Goal: Information Seeking & Learning: Find specific fact

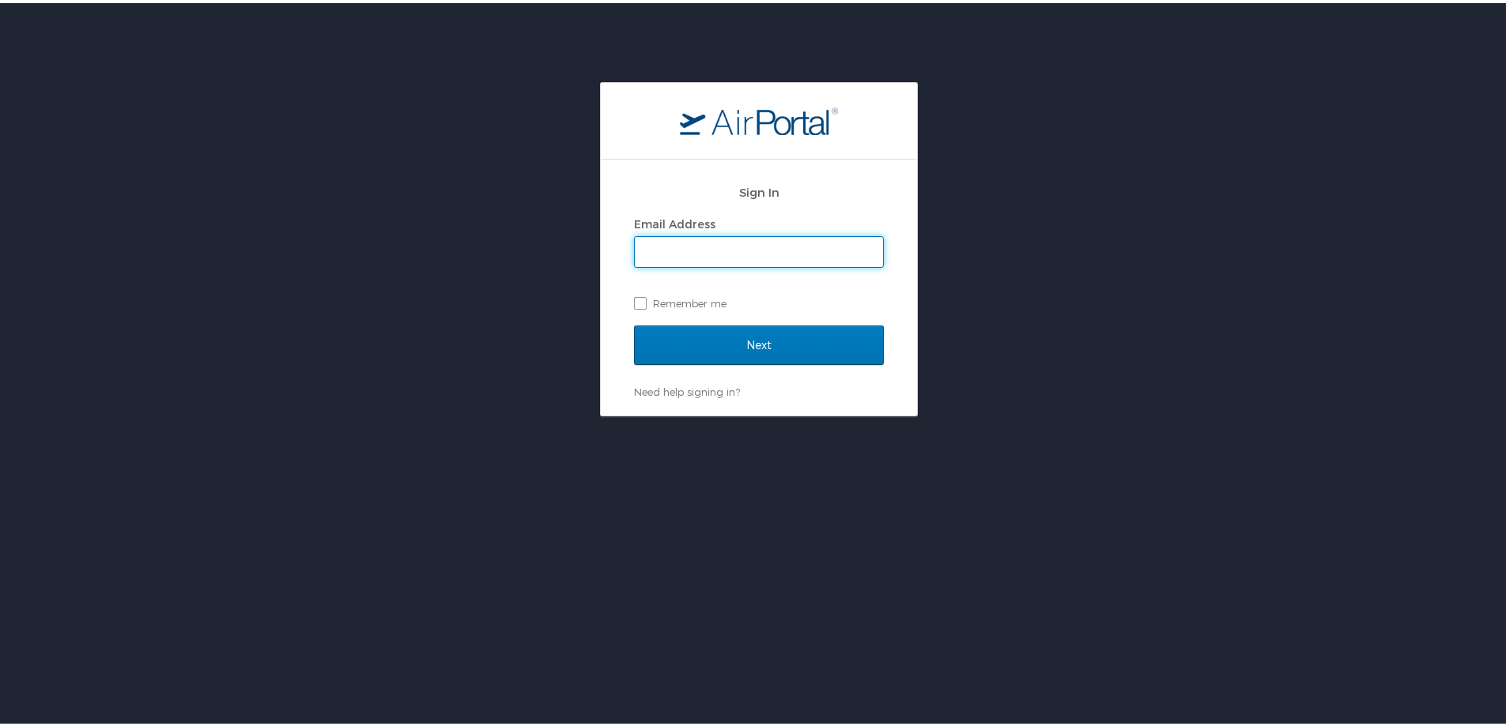
click at [726, 247] on input "Email Address" at bounding box center [759, 249] width 248 height 30
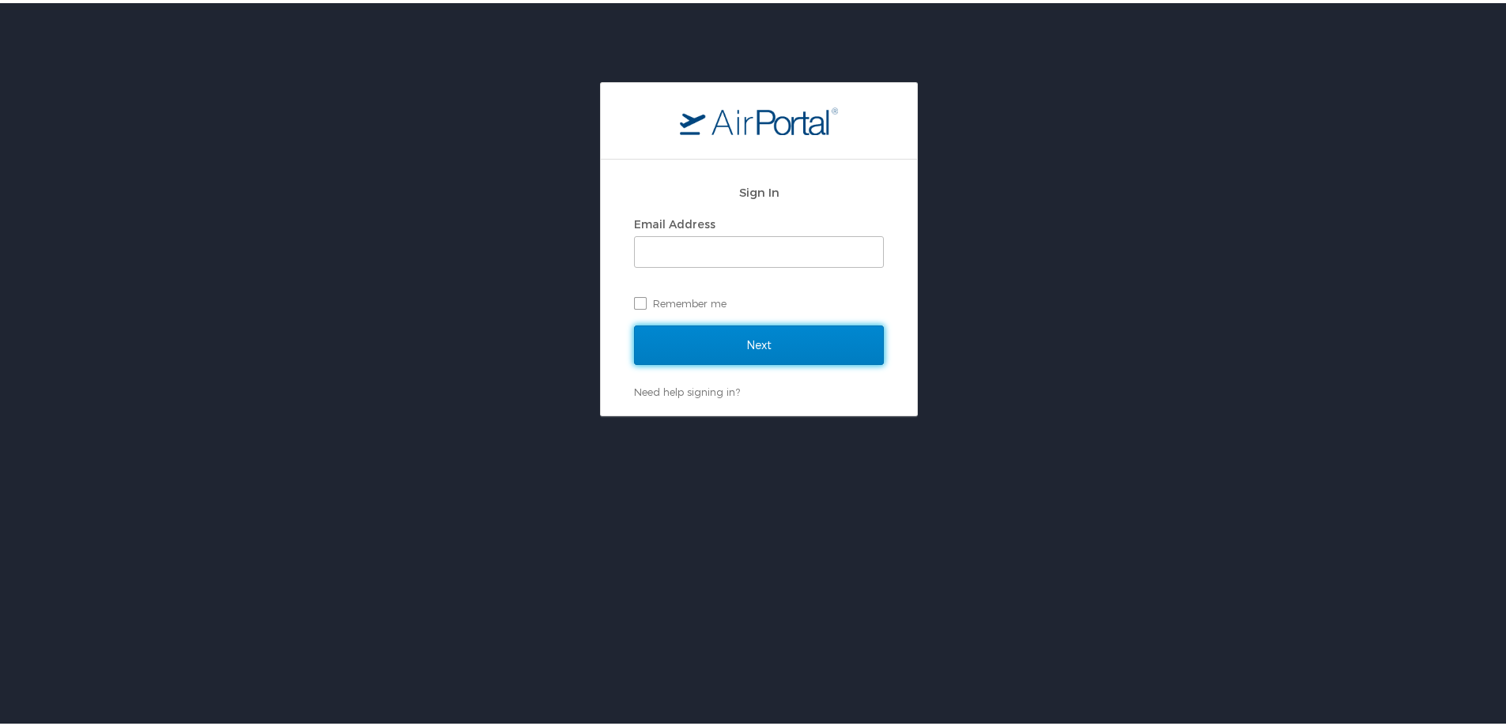
click at [687, 348] on input "Next" at bounding box center [759, 343] width 250 height 40
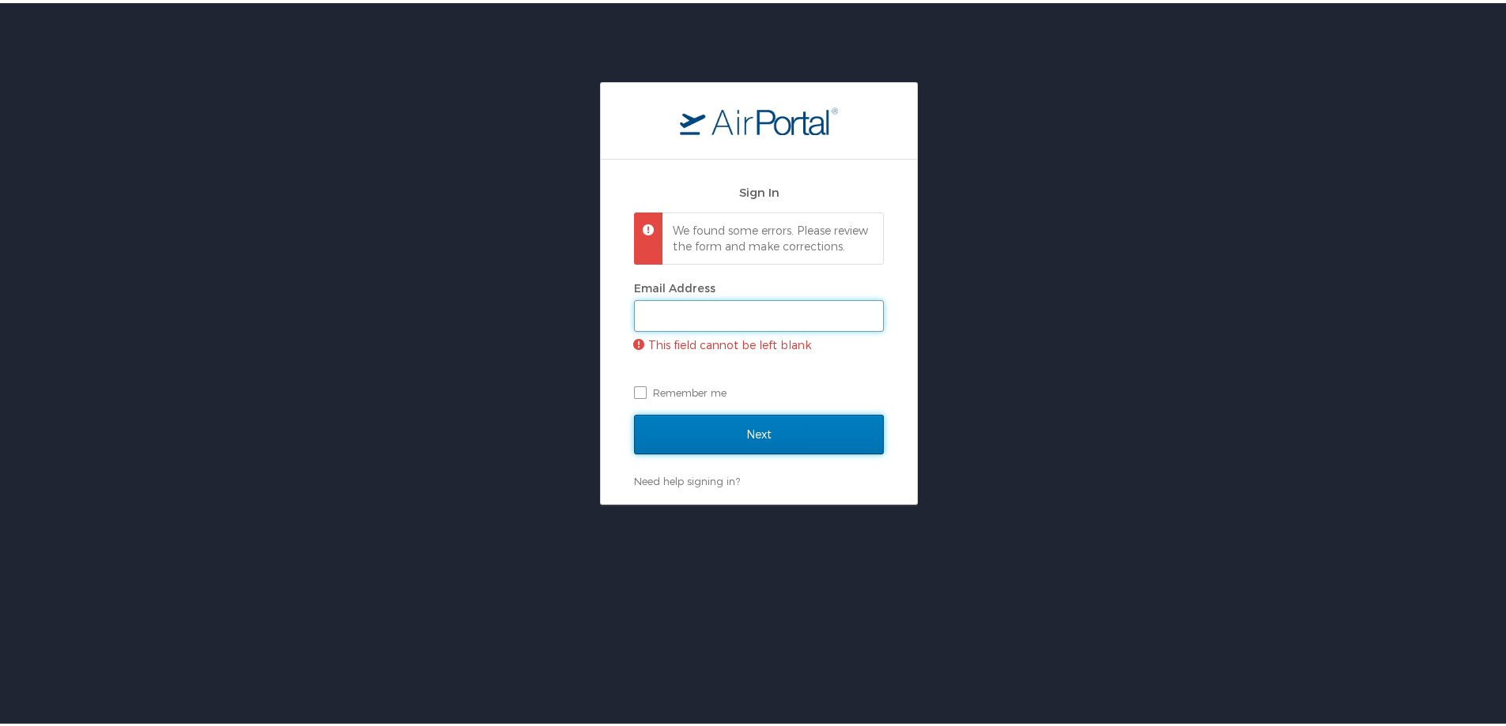
click at [695, 325] on input "Email Address" at bounding box center [759, 313] width 248 height 30
type input "[PERSON_NAME][EMAIL_ADDRESS][PERSON_NAME][DOMAIN_NAME]"
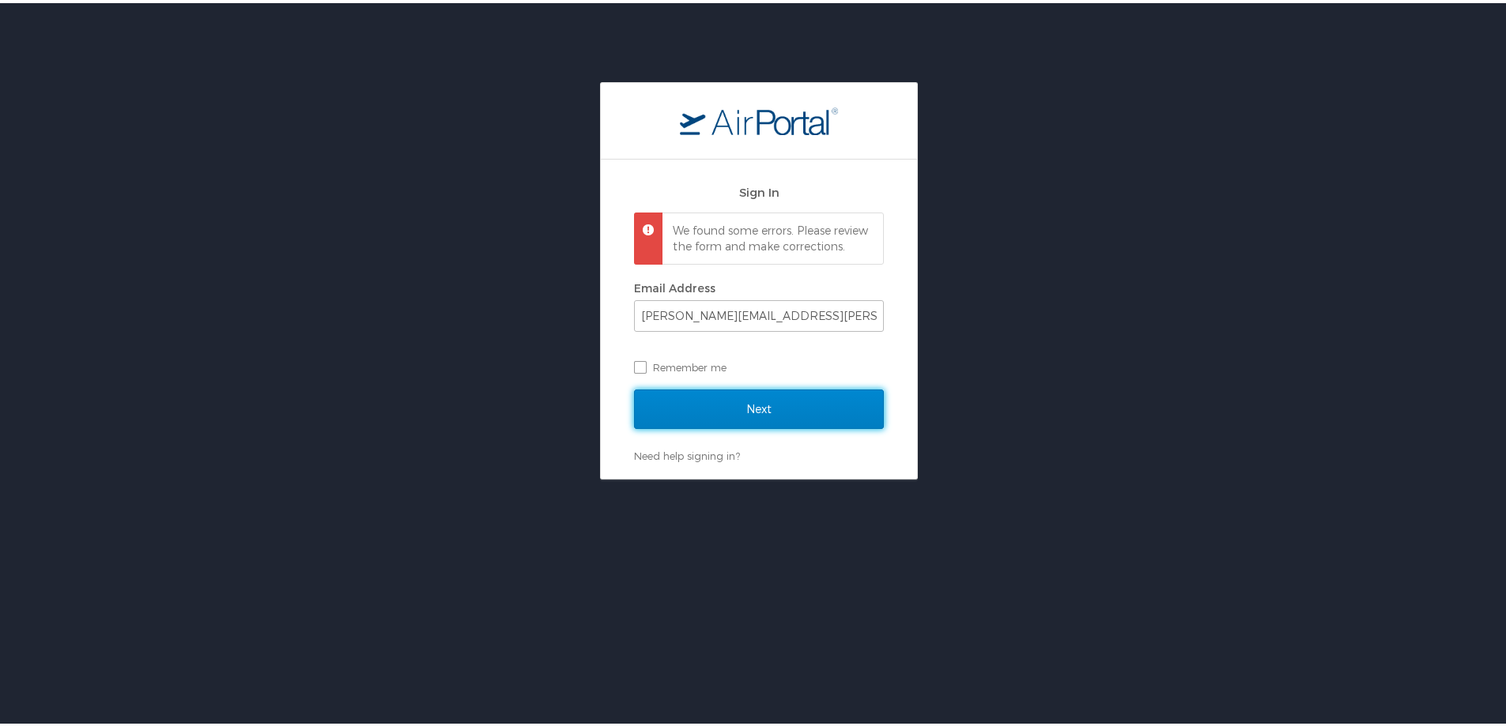
click at [765, 408] on input "Next" at bounding box center [759, 407] width 250 height 40
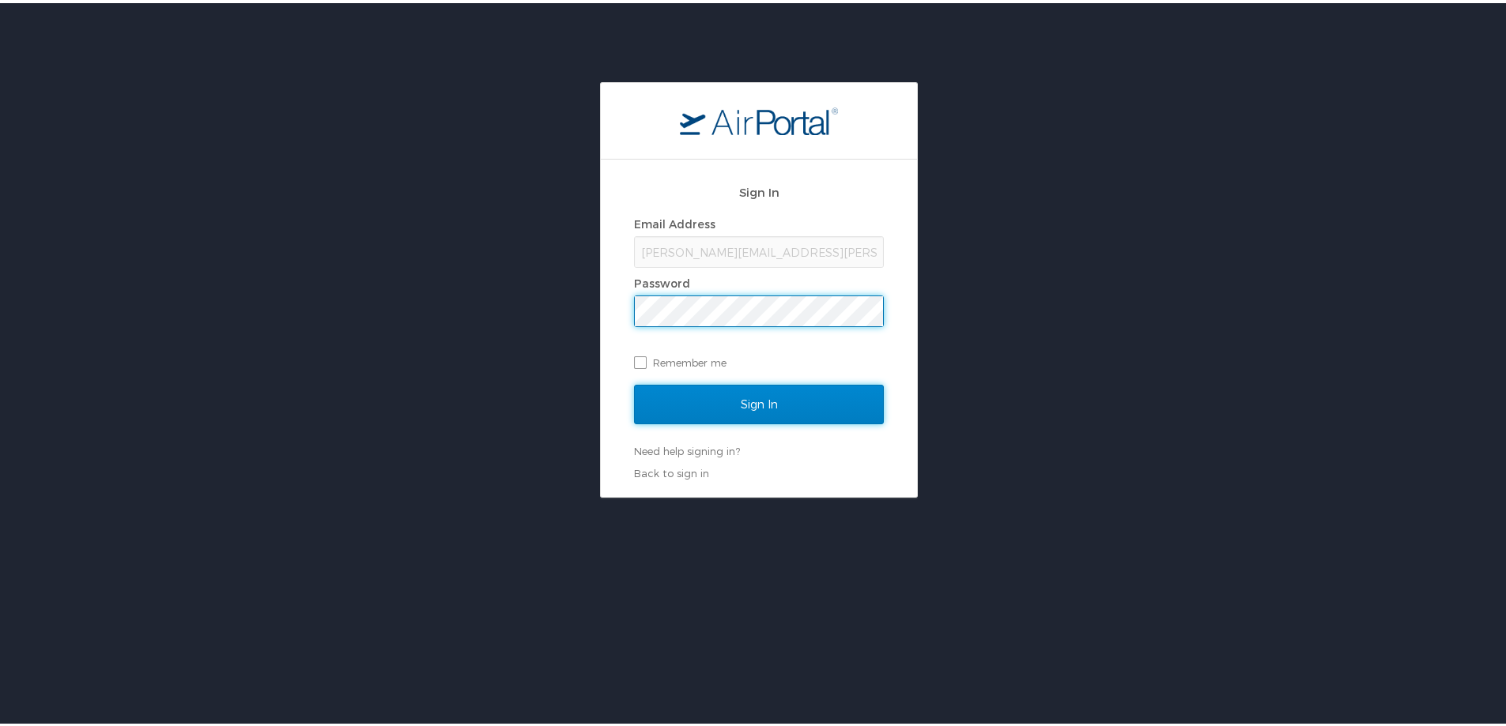
click at [763, 406] on input "Sign In" at bounding box center [759, 402] width 250 height 40
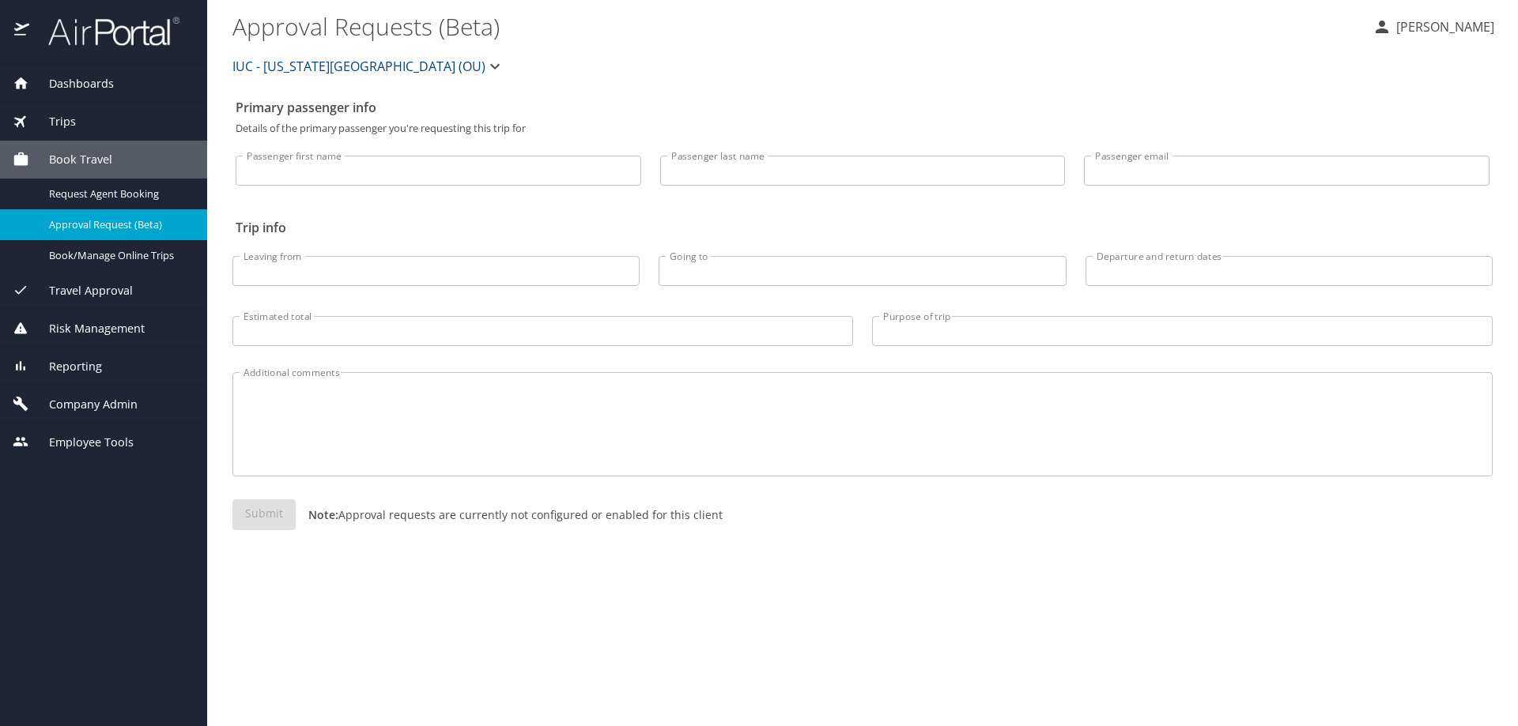
click at [76, 362] on span "Reporting" at bounding box center [65, 366] width 73 height 17
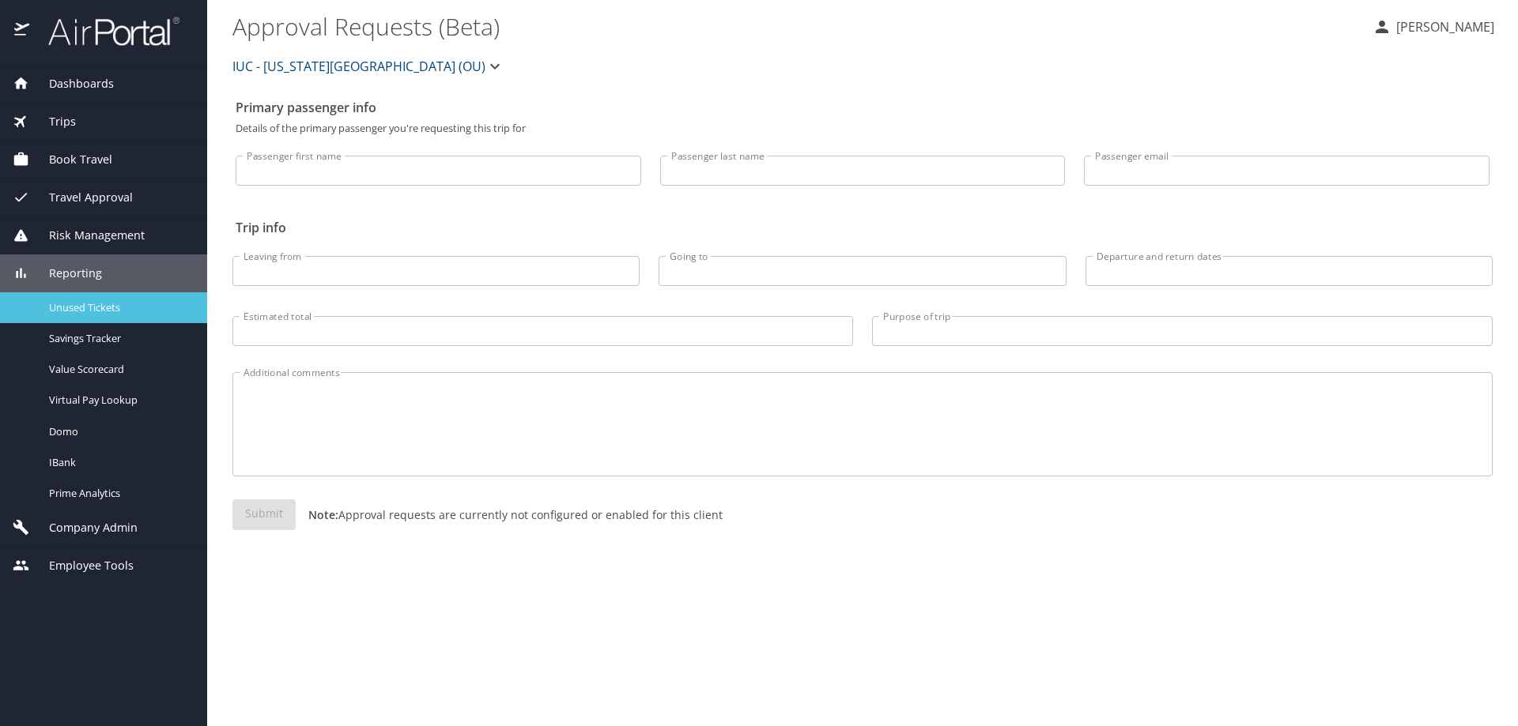
click at [70, 308] on span "Unused Tickets" at bounding box center [118, 307] width 139 height 15
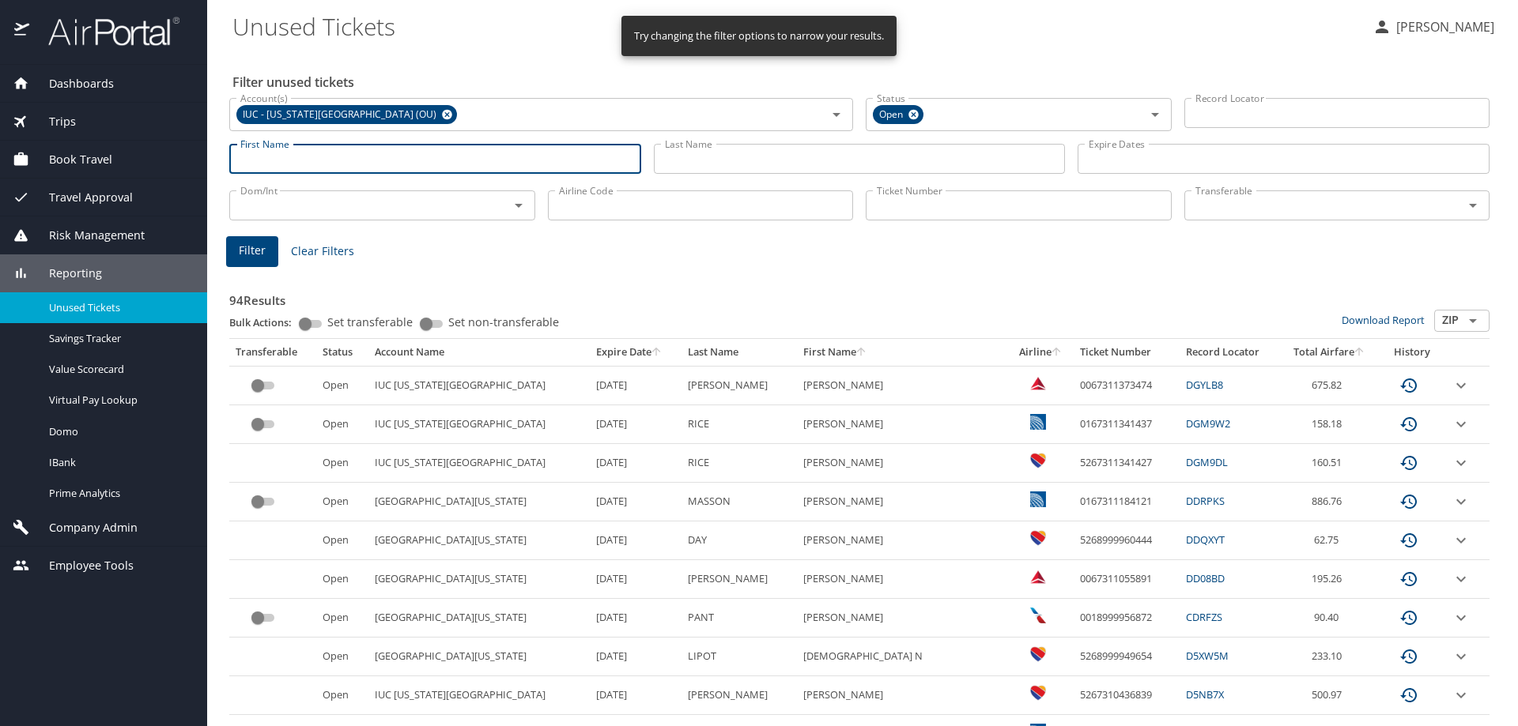
drag, startPoint x: 530, startPoint y: 160, endPoint x: 523, endPoint y: 161, distance: 8.1
click at [530, 160] on input "First Name" at bounding box center [435, 159] width 412 height 30
type input "robert"
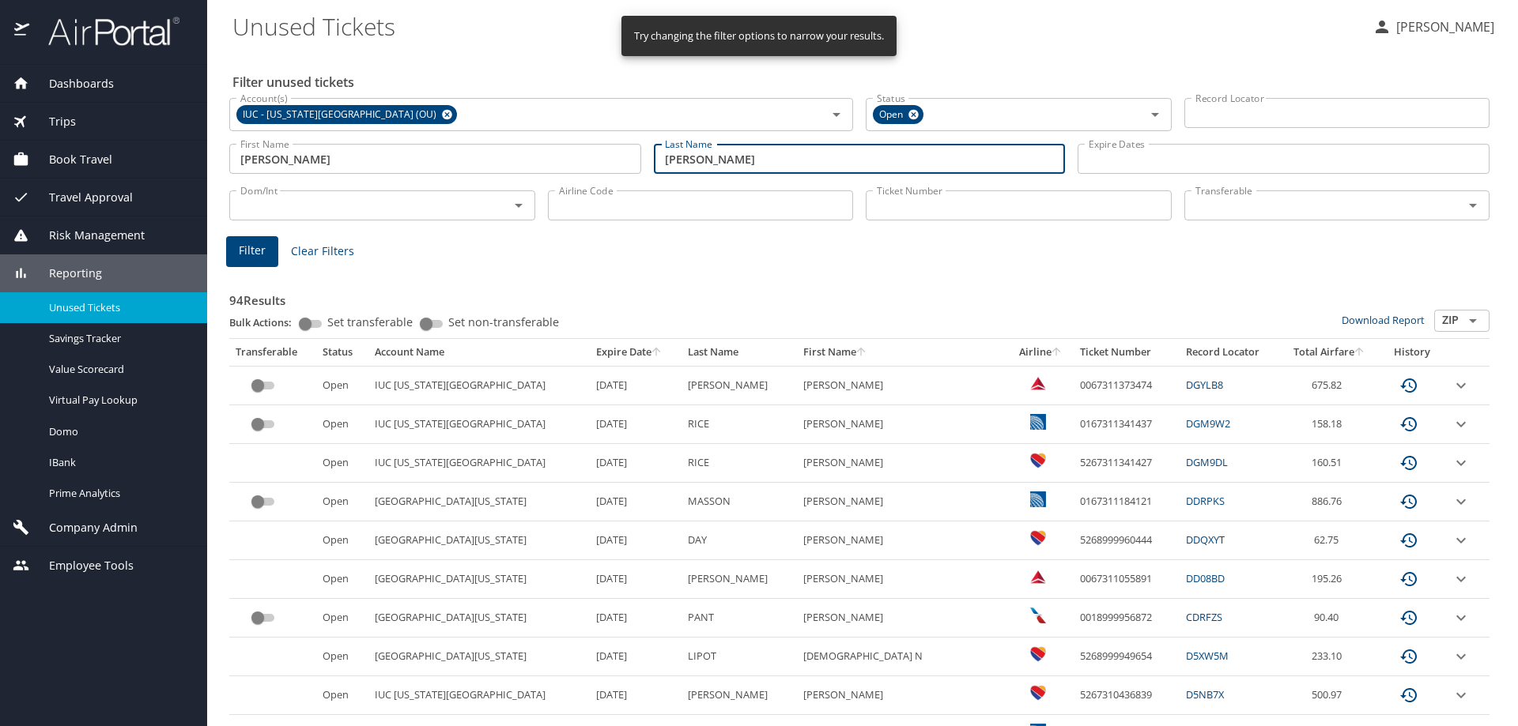
type input "jackson"
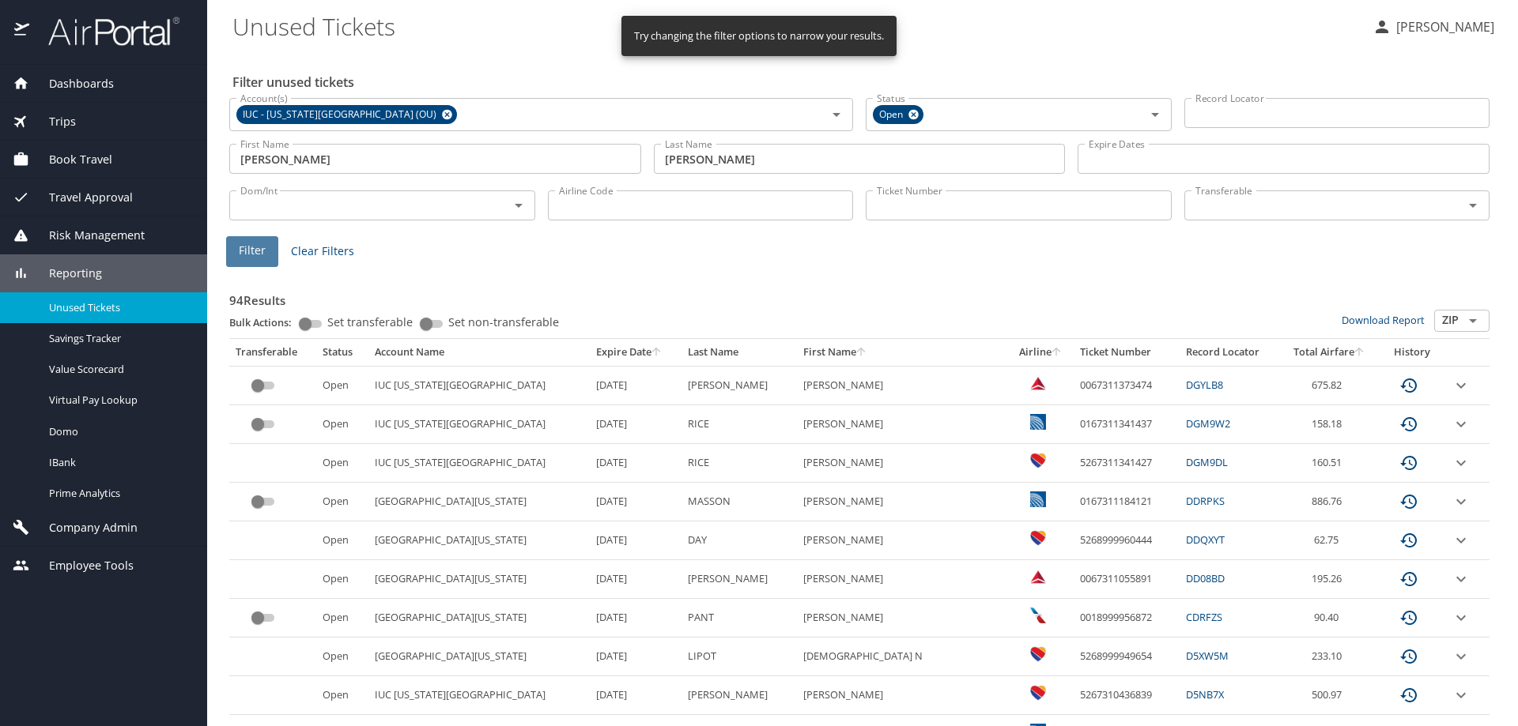
click at [252, 251] on span "Filter" at bounding box center [252, 251] width 27 height 20
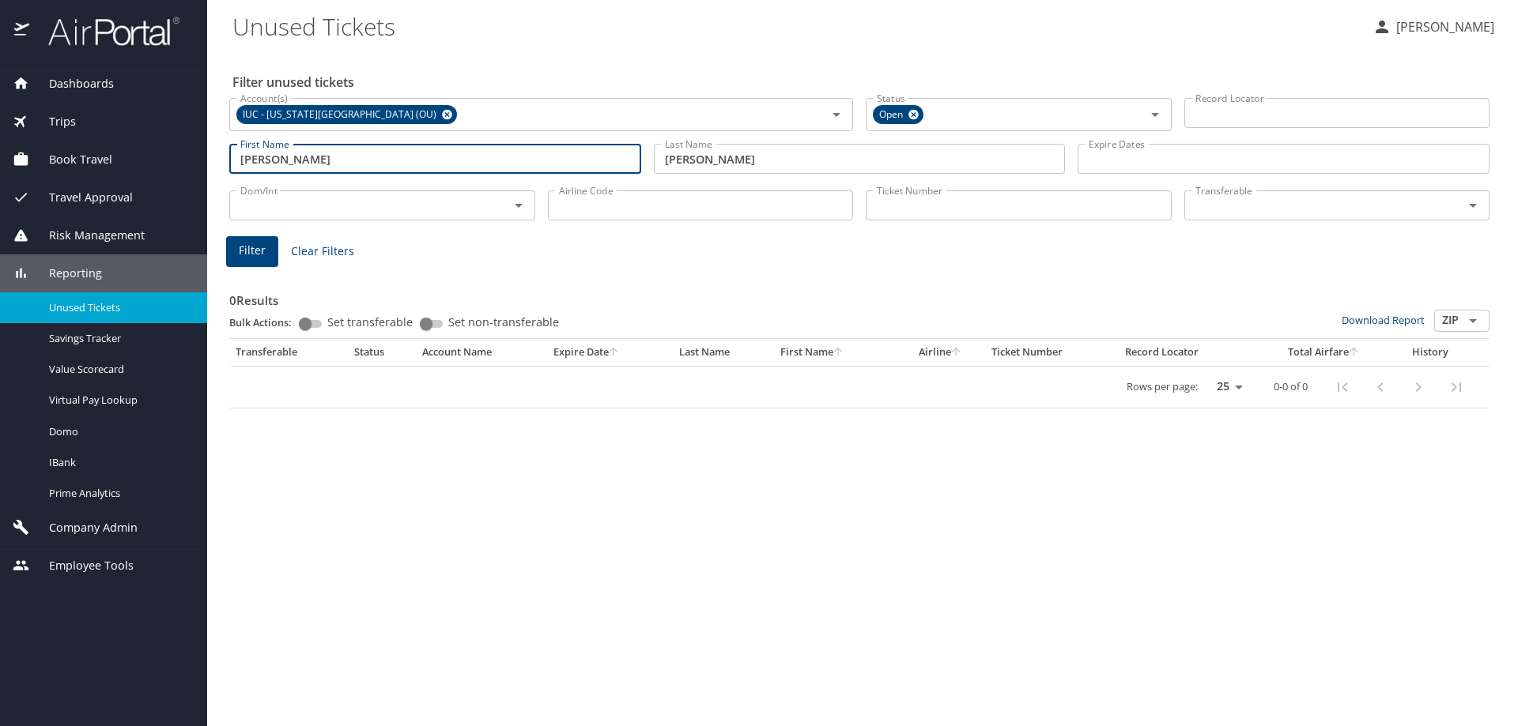
drag, startPoint x: 391, startPoint y: 154, endPoint x: 212, endPoint y: 157, distance: 179.5
click at [212, 157] on main "Unused Tickets Teresa Cook Filter unused tickets Account(s) IUC - Ohio Universi…" at bounding box center [862, 363] width 1311 height 726
click at [247, 260] on span "Filter" at bounding box center [252, 251] width 27 height 20
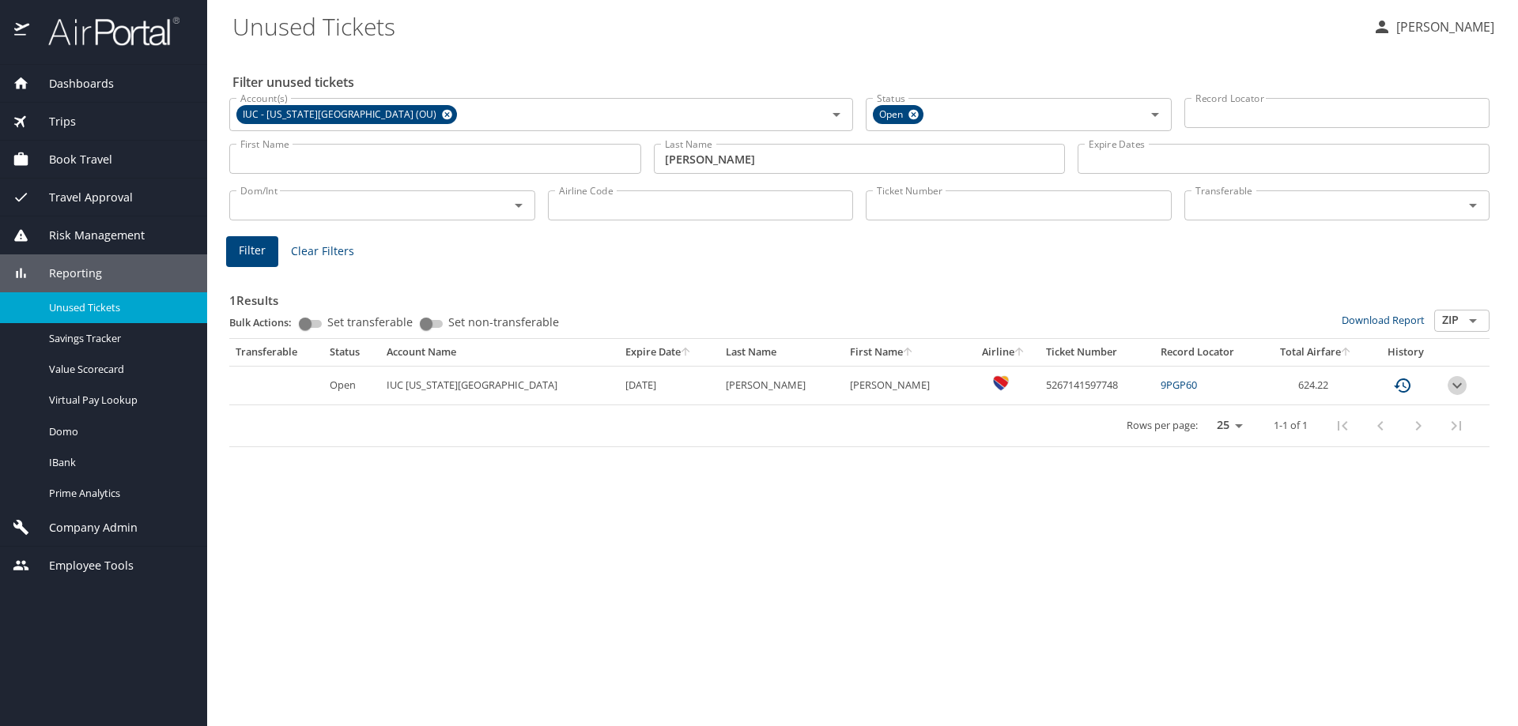
click at [1458, 386] on icon "expand row" at bounding box center [1456, 385] width 19 height 19
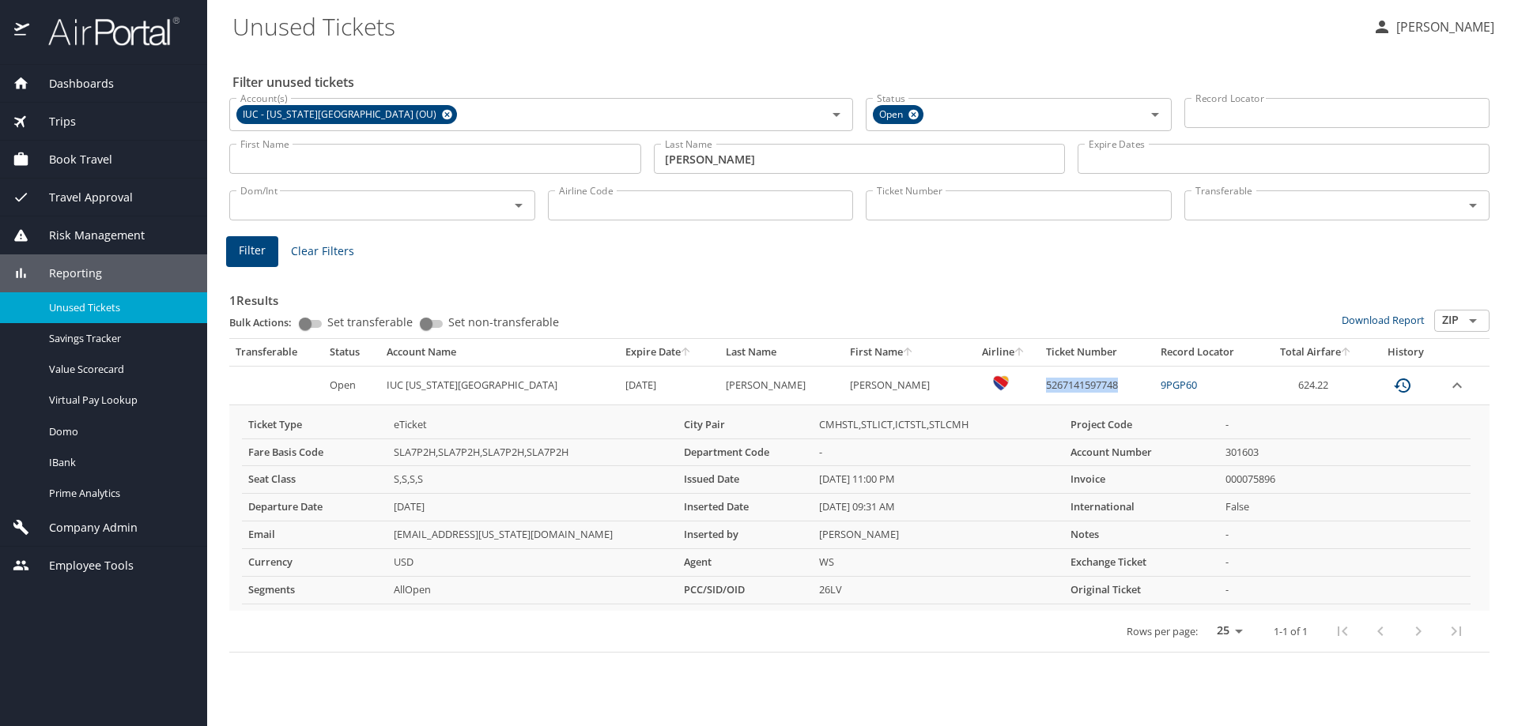
drag, startPoint x: 1067, startPoint y: 387, endPoint x: 987, endPoint y: 387, distance: 80.6
click at [1039, 387] on td "5267141597748" at bounding box center [1096, 385] width 115 height 39
copy td "5267141597748"
